Goal: Book appointment/travel/reservation

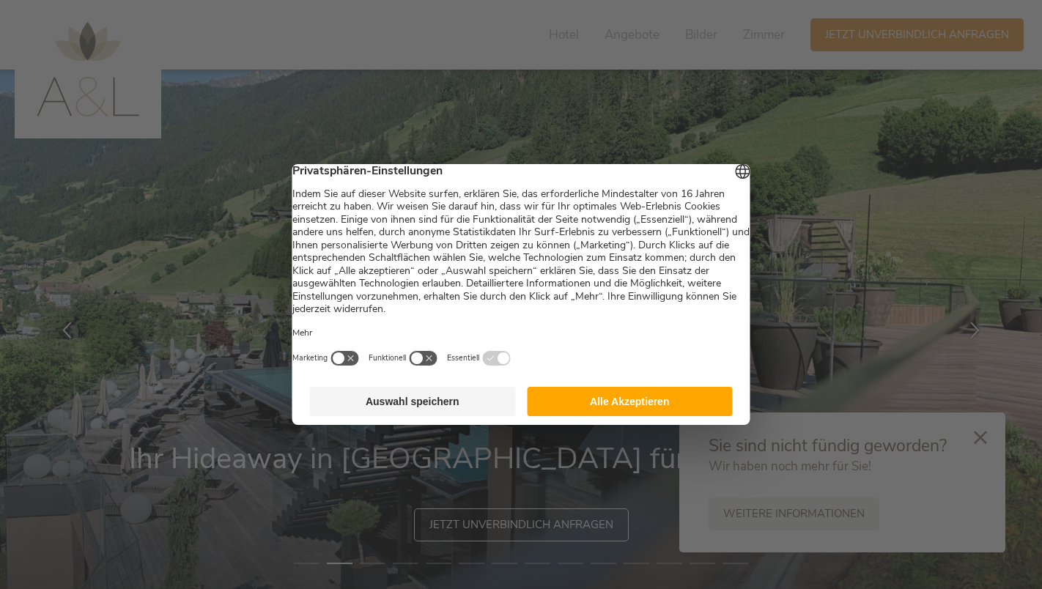
click at [383, 408] on button "Auswahl speichern" at bounding box center [413, 401] width 206 height 29
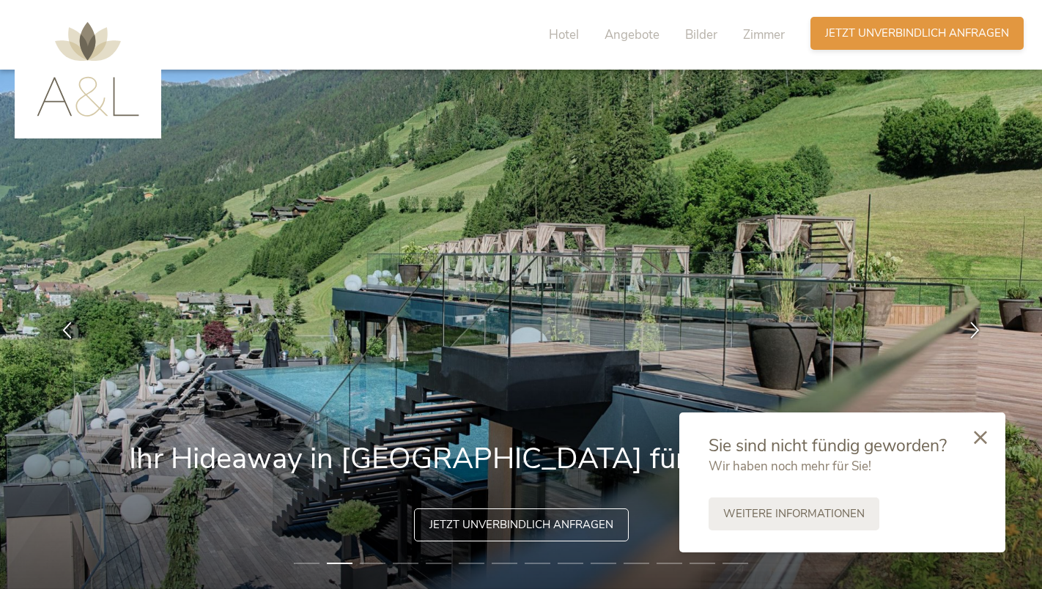
click at [907, 26] on span "Jetzt unverbindlich anfragen" at bounding box center [917, 33] width 184 height 15
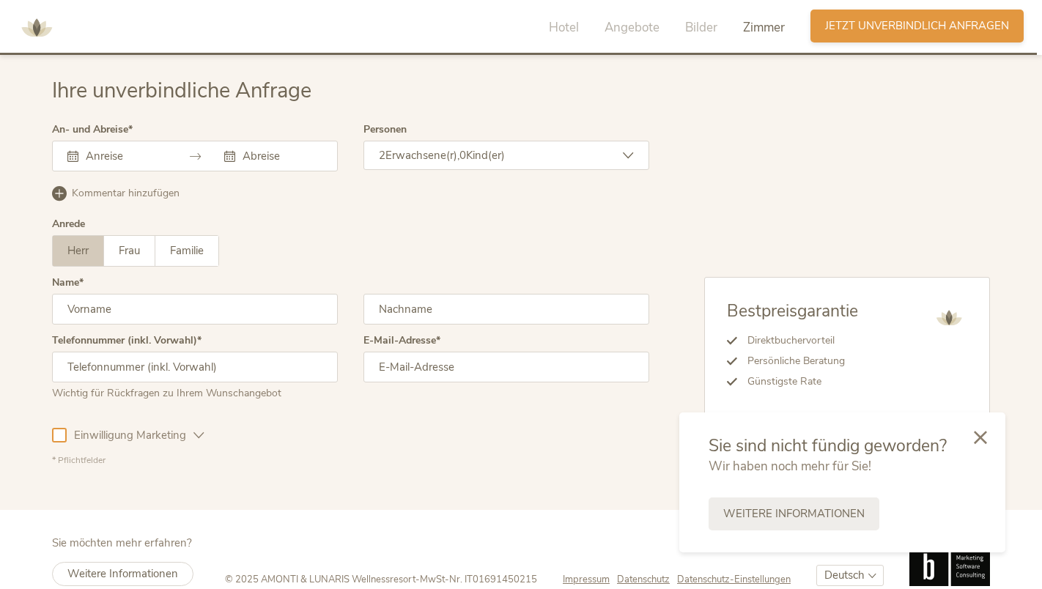
scroll to position [4477, 0]
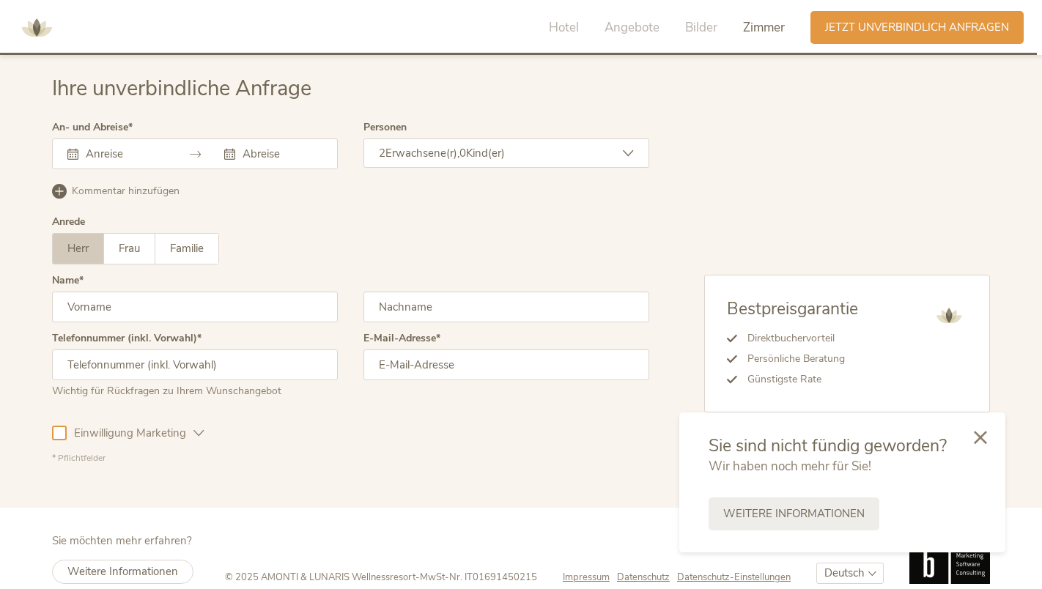
click at [136, 154] on input "text" at bounding box center [124, 154] width 84 height 15
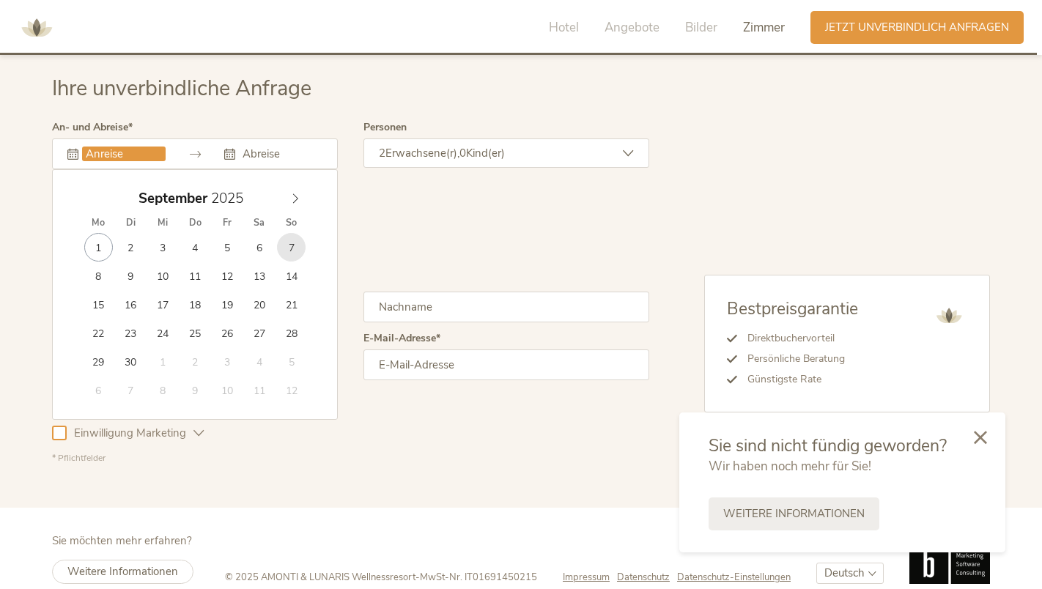
type input "[DATE]"
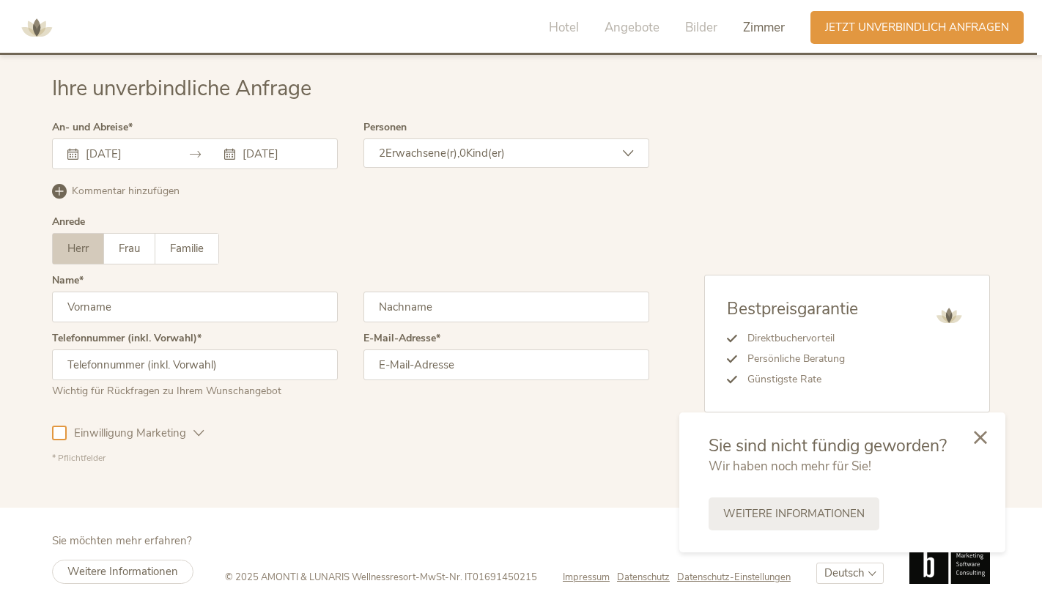
click at [597, 156] on div "2 Erwachsene(r), 0 Kind(er)" at bounding box center [507, 153] width 286 height 29
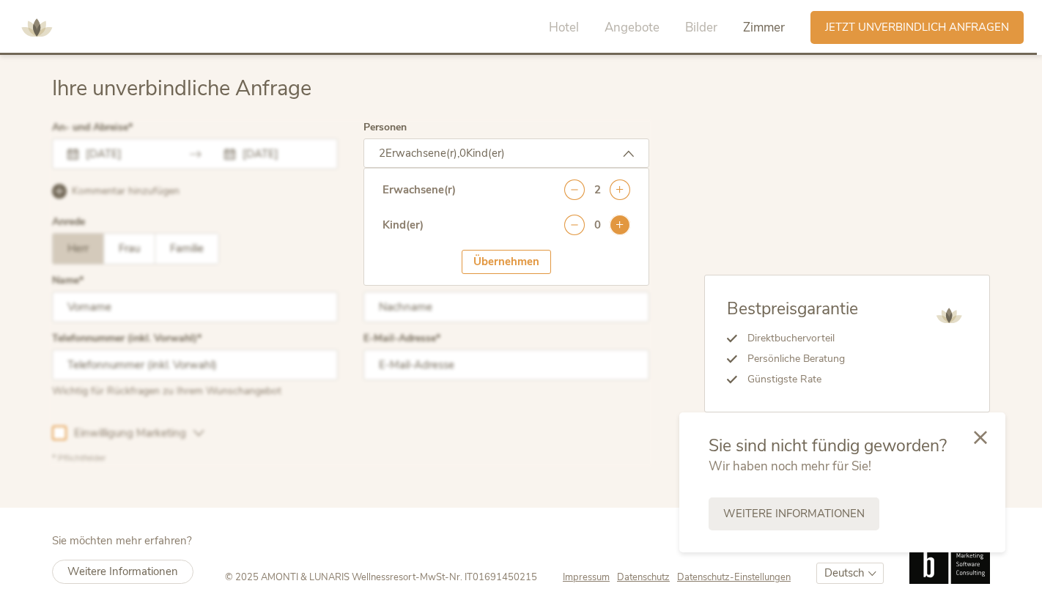
click at [619, 226] on icon at bounding box center [620, 225] width 21 height 21
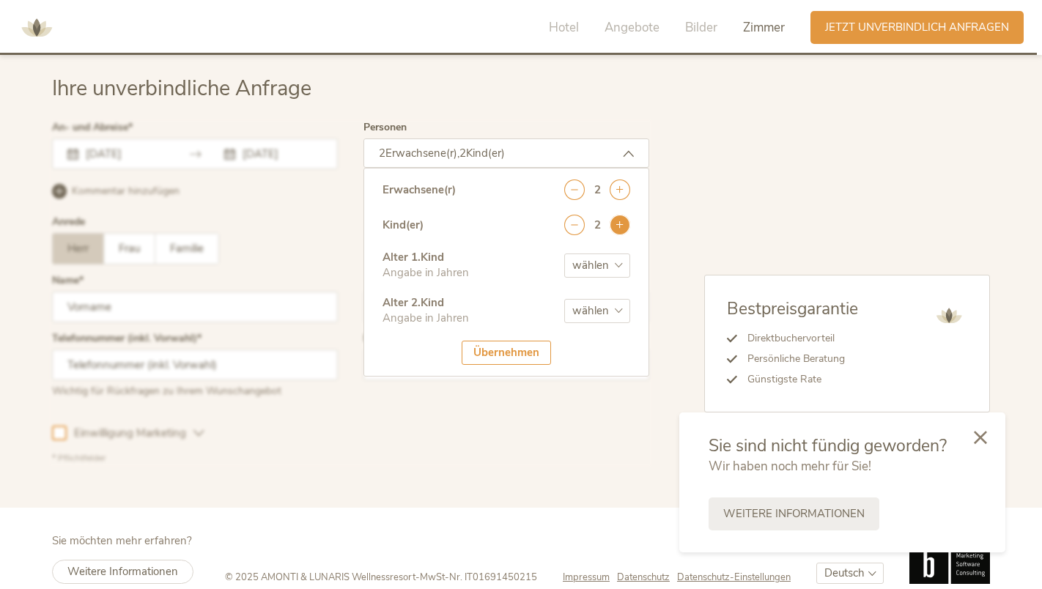
click at [619, 226] on icon at bounding box center [620, 225] width 21 height 21
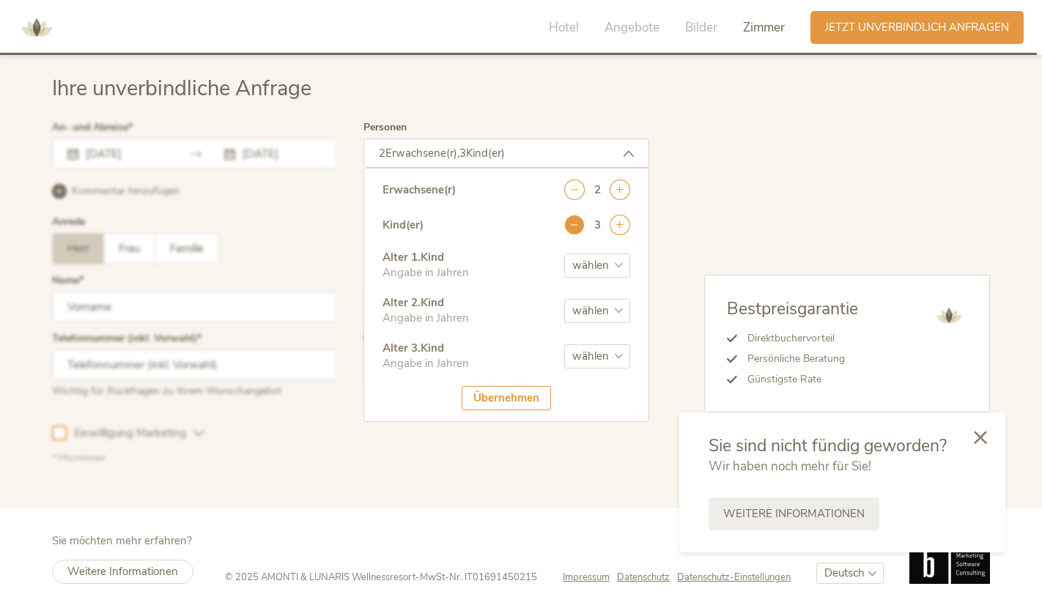
click at [577, 221] on icon at bounding box center [574, 225] width 21 height 21
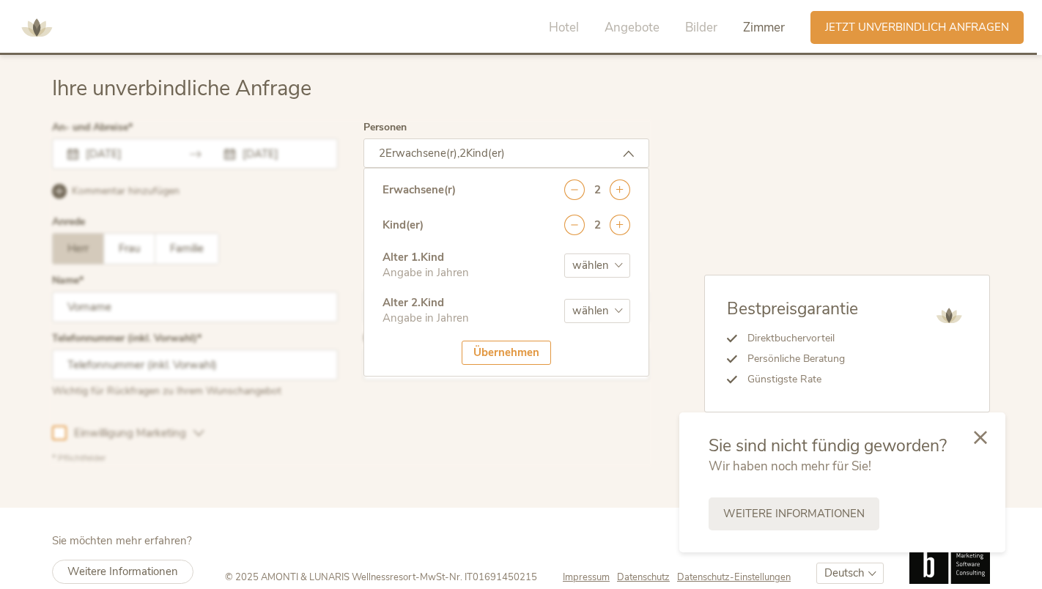
click at [617, 266] on select "wählen 0 1 2 3 4 5 6 7 8 9 10 11 12 13 14 15 16 17" at bounding box center [597, 266] width 66 height 24
select select "6"
click at [564, 254] on select "wählen 0 1 2 3 4 5 6 7 8 9 10 11 12 13 14 15 16 17" at bounding box center [597, 266] width 66 height 24
click at [596, 312] on select "wählen 0 1 2 3 4 5 6 7 8 9 10 11 12 13 14 15 16 17" at bounding box center [597, 311] width 66 height 24
select select "9"
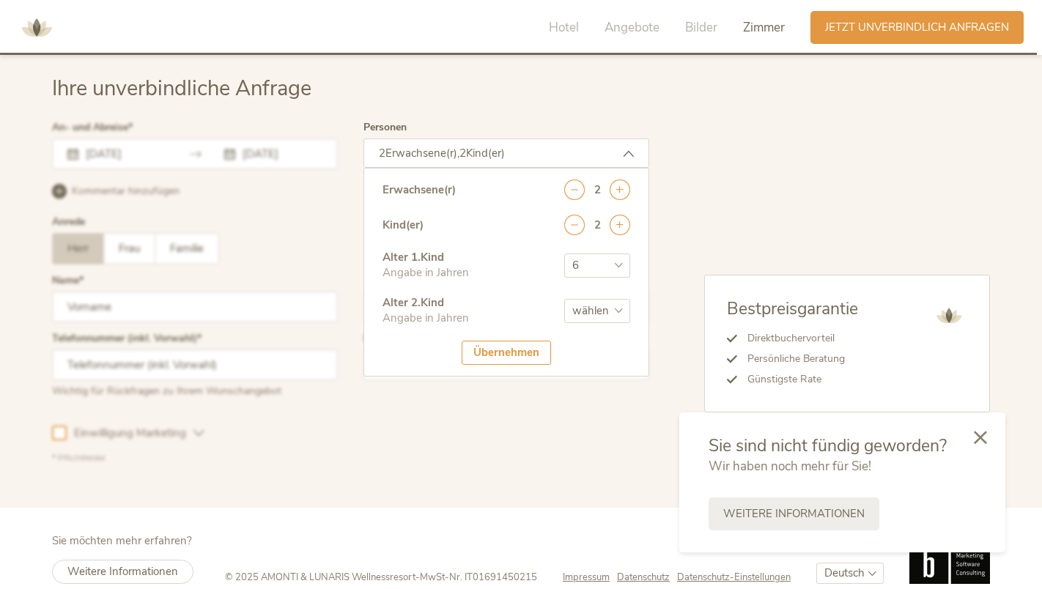
click at [564, 299] on select "wählen 0 1 2 3 4 5 6 7 8 9 10 11 12 13 14 15 16 17" at bounding box center [597, 311] width 66 height 24
click at [492, 358] on div "Übernehmen" at bounding box center [506, 353] width 89 height 24
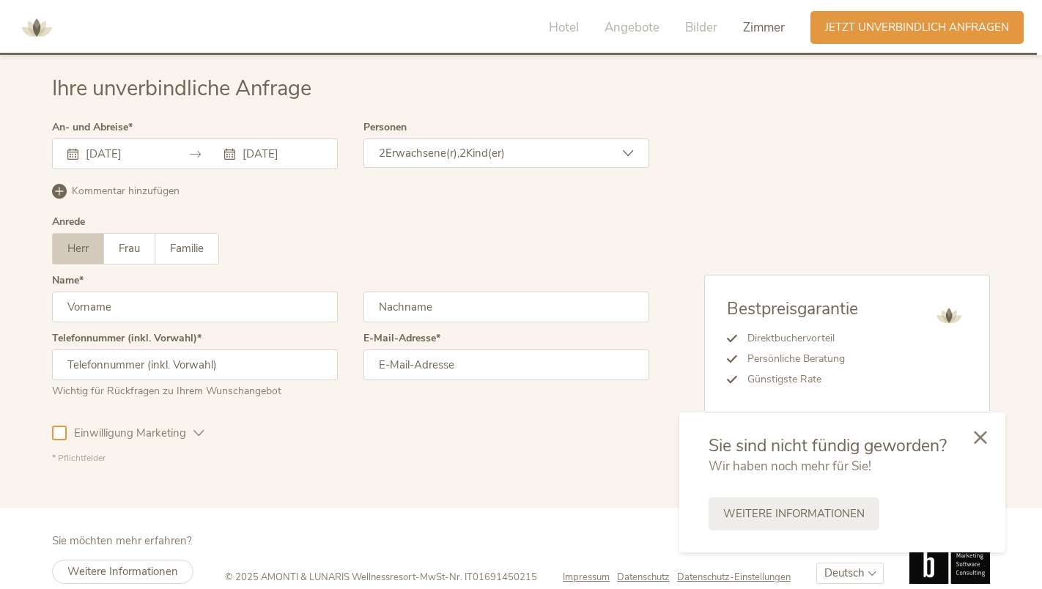
click at [229, 313] on input "text" at bounding box center [195, 307] width 286 height 31
type input "[PERSON_NAME]"
type input "Eisenkolb"
type input "[PHONE_NUMBER]"
type input "[PERSON_NAME][EMAIL_ADDRESS][DOMAIN_NAME]"
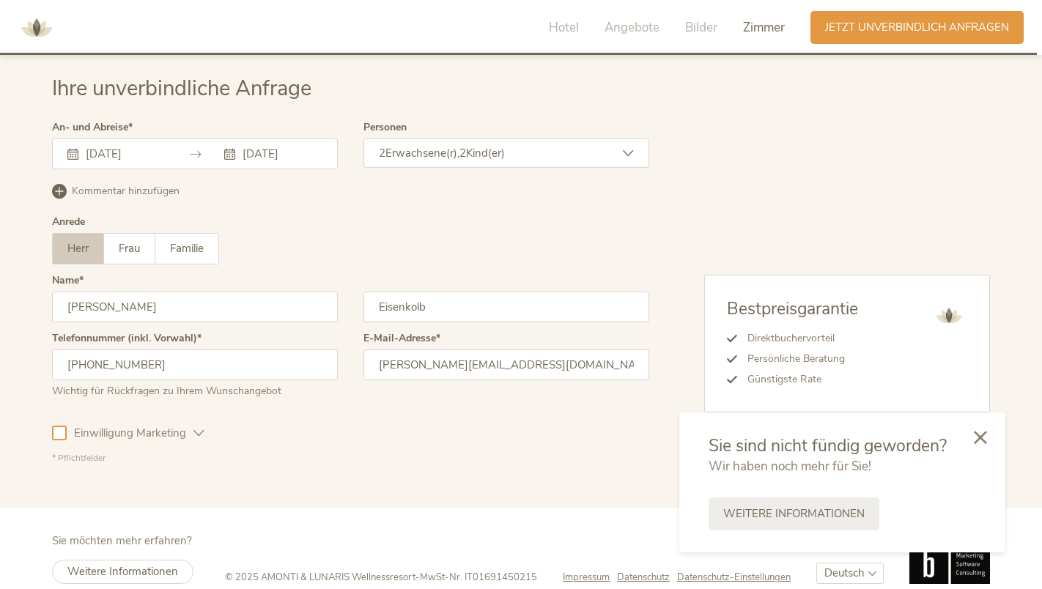
click at [168, 430] on span "Einwilligung Marketing" at bounding box center [130, 433] width 127 height 15
click at [983, 436] on icon at bounding box center [980, 436] width 13 height 13
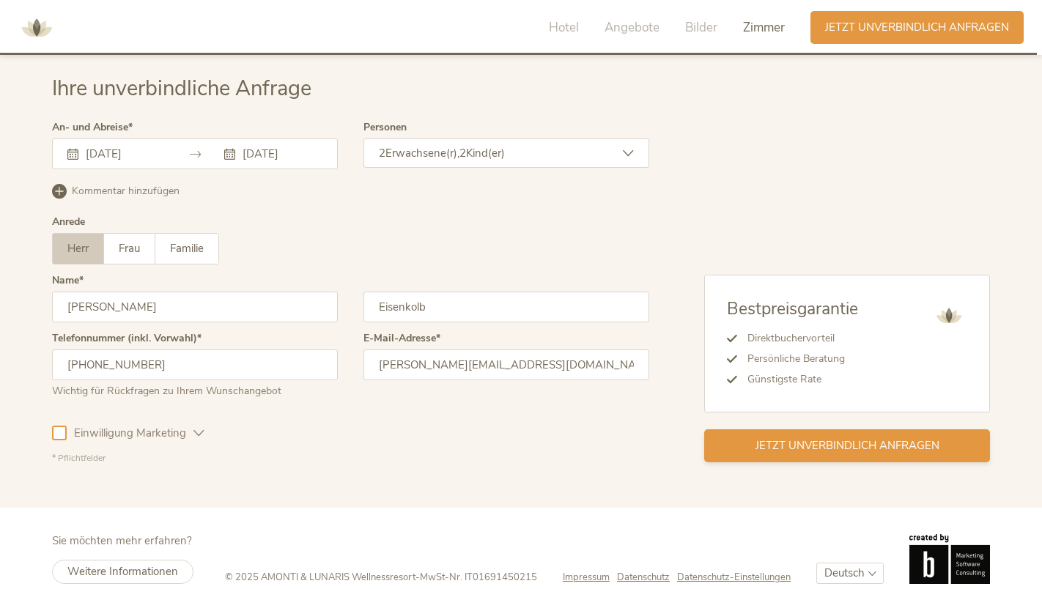
click at [906, 441] on span "Jetzt unverbindlich anfragen" at bounding box center [848, 445] width 184 height 15
